Goal: Find specific page/section: Find specific page/section

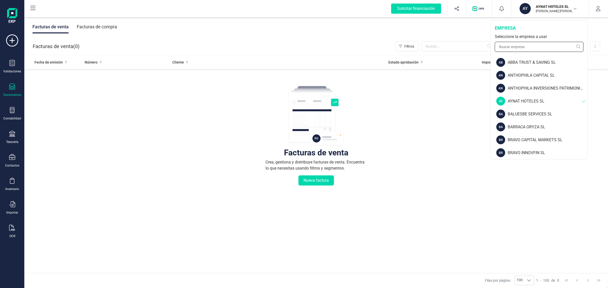
click at [518, 49] on input "text" at bounding box center [539, 47] width 89 height 10
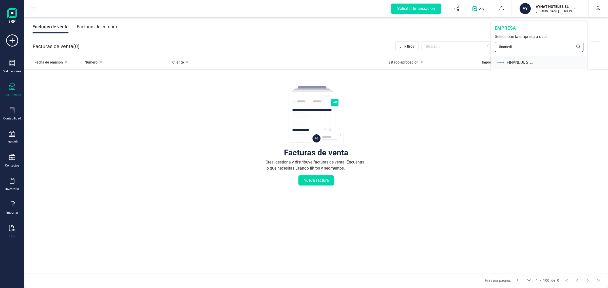
type input "finanedi"
click at [532, 67] on div "FINANEDI, S.L." at bounding box center [539, 62] width 96 height 13
click at [531, 62] on div "FINANEDI, S.L." at bounding box center [547, 63] width 81 height 6
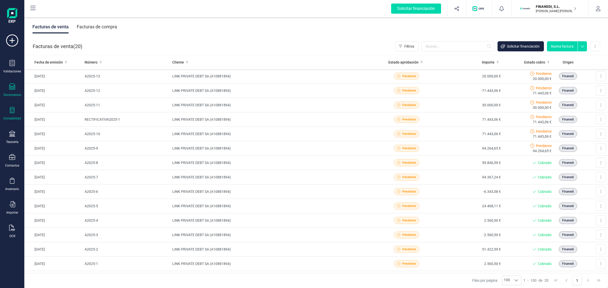
click at [12, 112] on icon at bounding box center [12, 110] width 6 height 6
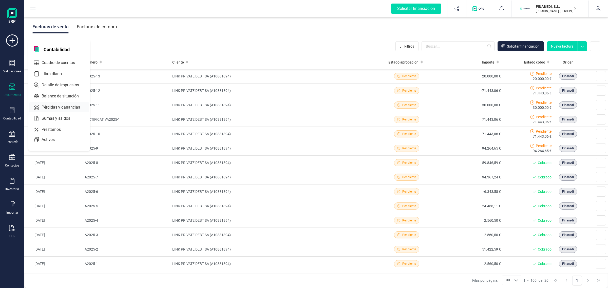
click at [52, 108] on span "Pérdidas y ganancias" at bounding box center [65, 107] width 50 height 6
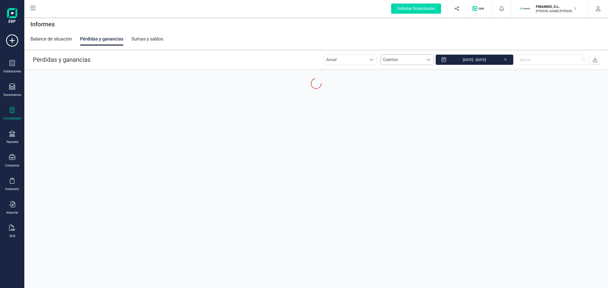
click at [423, 61] on span "Cuentas" at bounding box center [402, 60] width 43 height 10
click at [342, 53] on header "Pérdidas y ganancias Anual Anual Cuentas Cuentas [DATE] - [DATE]" at bounding box center [316, 60] width 583 height 18
click at [345, 59] on span "Anual" at bounding box center [345, 60] width 43 height 10
click at [345, 80] on li "Mensual" at bounding box center [354, 82] width 53 height 10
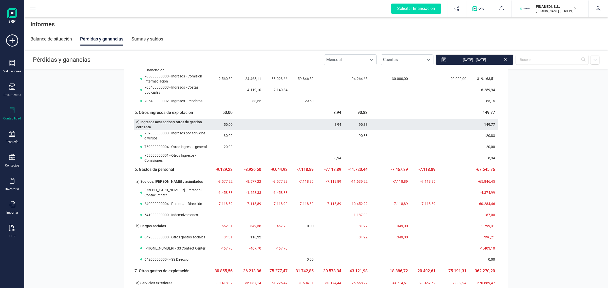
scroll to position [95, 0]
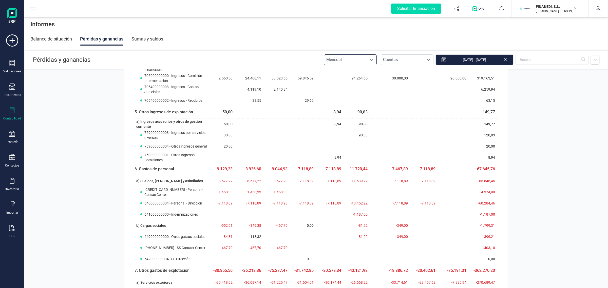
click at [526, 8] on img "button" at bounding box center [524, 8] width 11 height 11
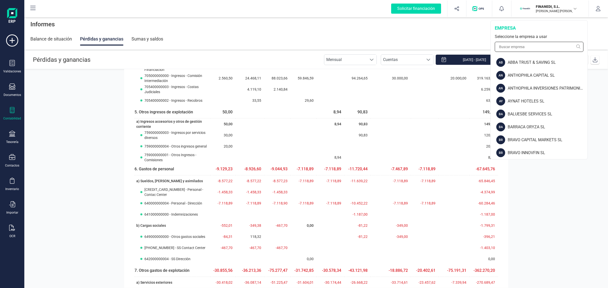
click at [535, 45] on input "text" at bounding box center [539, 47] width 89 height 10
